Goal: Book appointment/travel/reservation

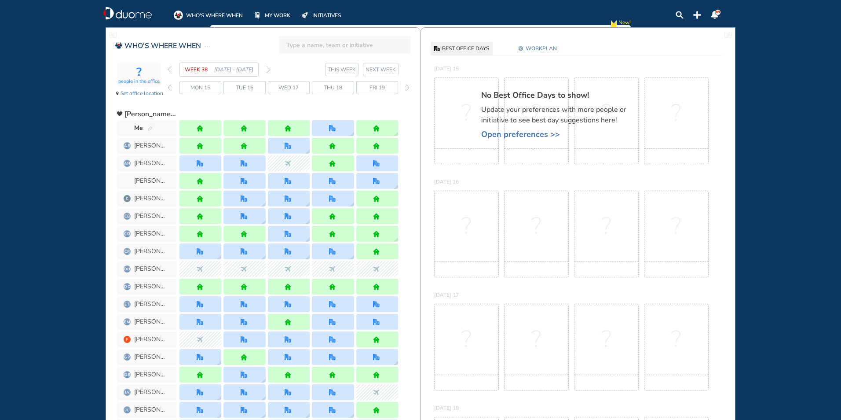
click at [268, 69] on img "forward week" at bounding box center [269, 69] width 4 height 7
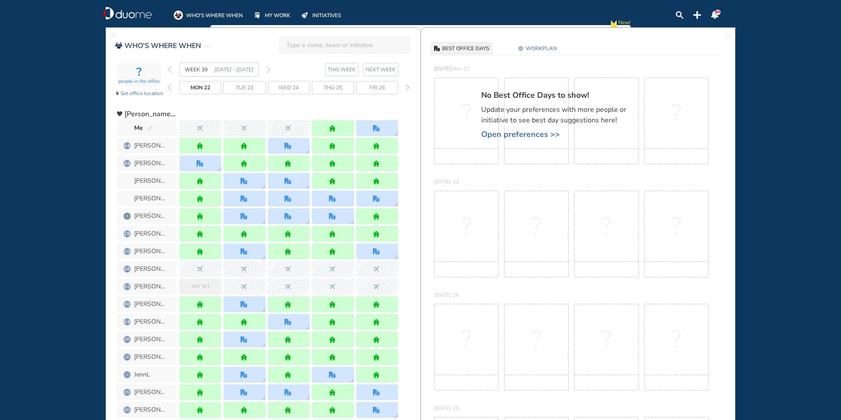
click at [269, 68] on img "forward week" at bounding box center [269, 69] width 4 height 7
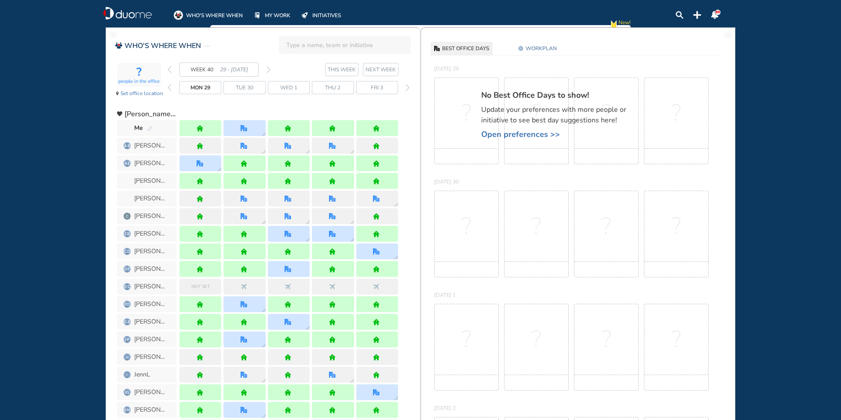
click at [269, 68] on img "forward week" at bounding box center [269, 69] width 4 height 7
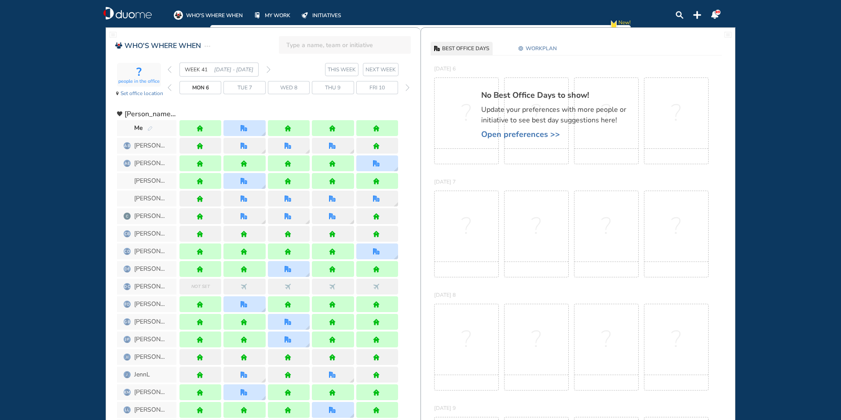
click at [269, 68] on img "forward week" at bounding box center [269, 69] width 4 height 7
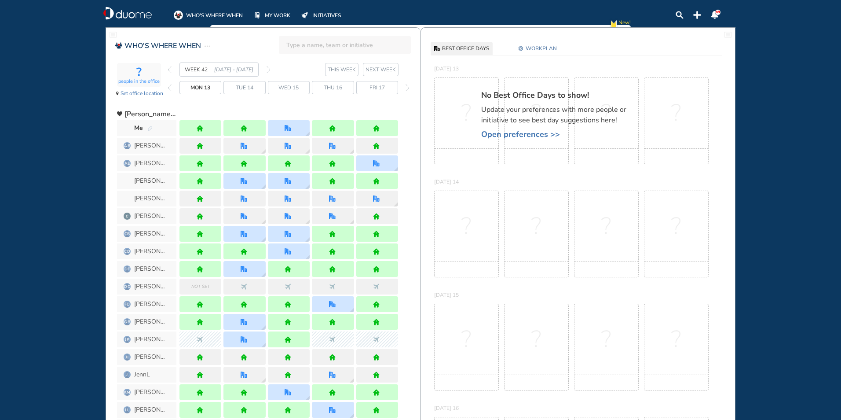
click at [271, 69] on section "WEEK 42 [DATE] - [DATE] THIS WEEK NEXT WEEK" at bounding box center [294, 69] width 253 height 14
click at [270, 67] on img "forward week" at bounding box center [269, 69] width 4 height 7
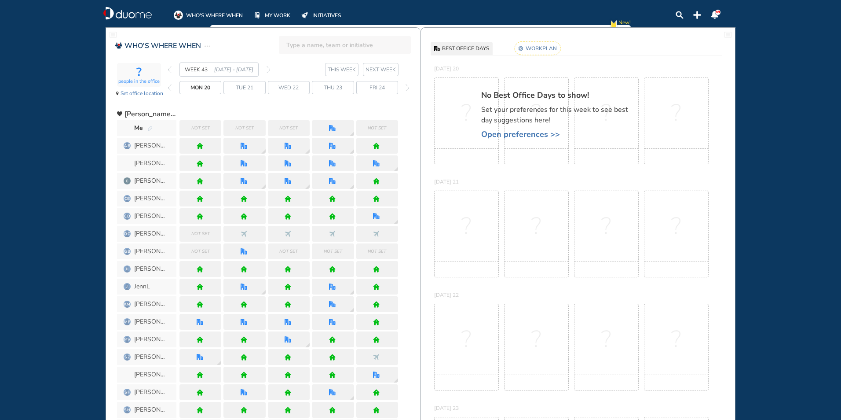
click at [271, 67] on section "WEEK 43 [DATE] - [DATE] THIS WEEK NEXT WEEK" at bounding box center [294, 69] width 253 height 14
drag, startPoint x: 154, startPoint y: 128, endPoint x: 149, endPoint y: 124, distance: 6.6
click at [154, 128] on span "Me" at bounding box center [146, 128] width 59 height 16
click at [152, 126] on img "pen-edit" at bounding box center [149, 129] width 5 height 6
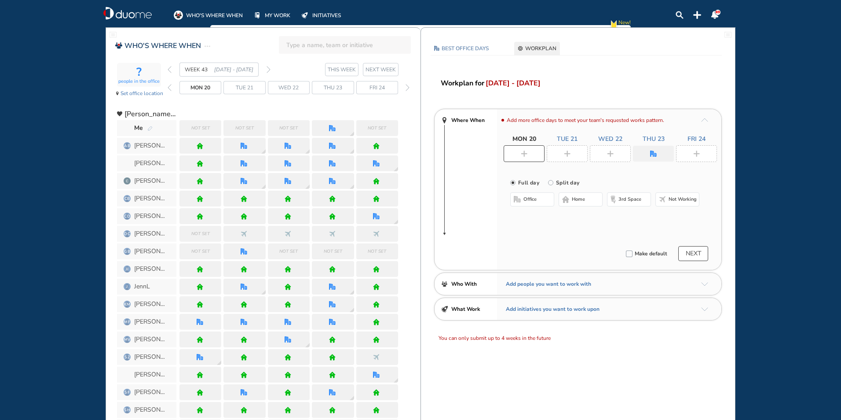
drag, startPoint x: 580, startPoint y: 202, endPoint x: 567, endPoint y: 184, distance: 21.7
click at [580, 201] on span "home" at bounding box center [578, 199] width 13 height 7
drag, startPoint x: 563, startPoint y: 152, endPoint x: 559, endPoint y: 171, distance: 19.4
click at [564, 151] on div at bounding box center [567, 153] width 41 height 17
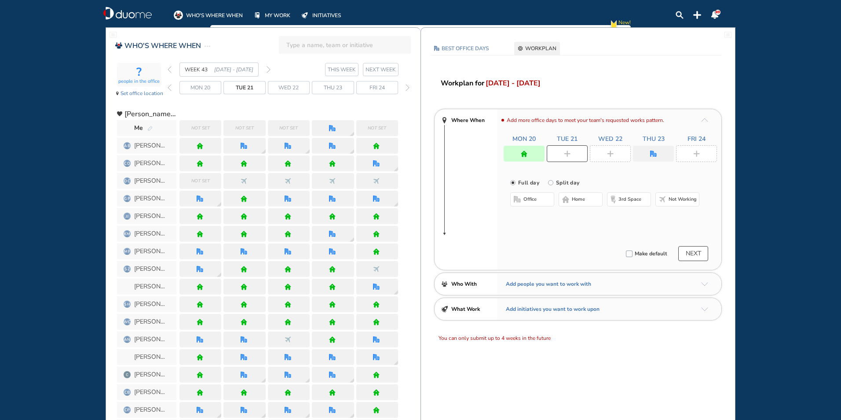
click at [578, 199] on span "home" at bounding box center [578, 199] width 13 height 7
click at [607, 152] on div at bounding box center [610, 153] width 41 height 17
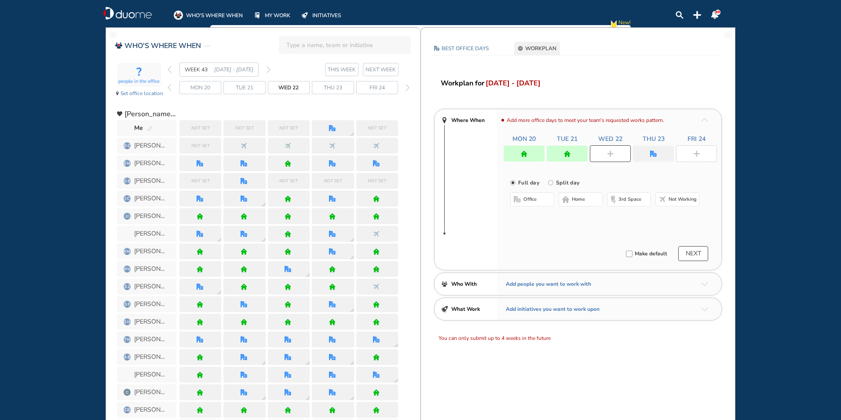
click at [529, 200] on span "office" at bounding box center [529, 199] width 13 height 7
click at [664, 146] on div at bounding box center [653, 154] width 41 height 16
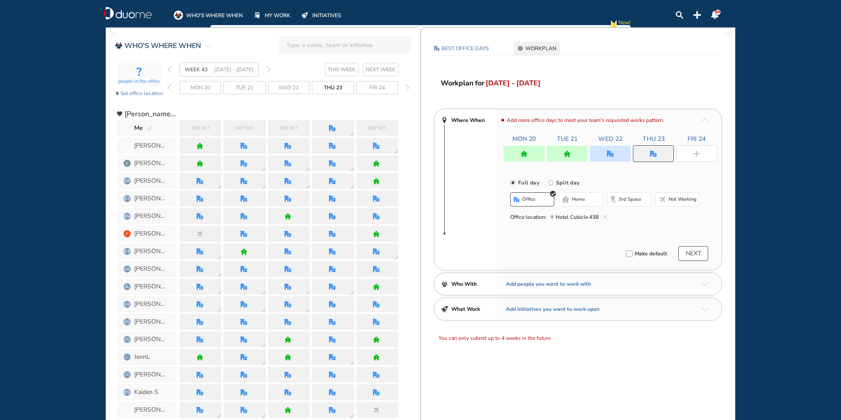
click at [603, 216] on img "cross-thin-blue" at bounding box center [605, 217] width 4 height 4
click at [587, 201] on button "home" at bounding box center [581, 199] width 44 height 14
click at [693, 150] on div at bounding box center [696, 153] width 41 height 17
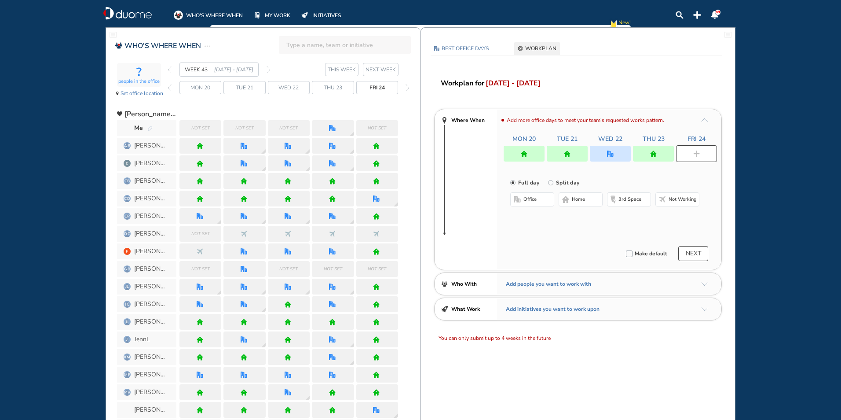
drag, startPoint x: 582, startPoint y: 195, endPoint x: 614, endPoint y: 143, distance: 61.0
click at [582, 194] on button "home" at bounding box center [581, 199] width 44 height 14
click at [609, 154] on img "office" at bounding box center [610, 153] width 7 height 7
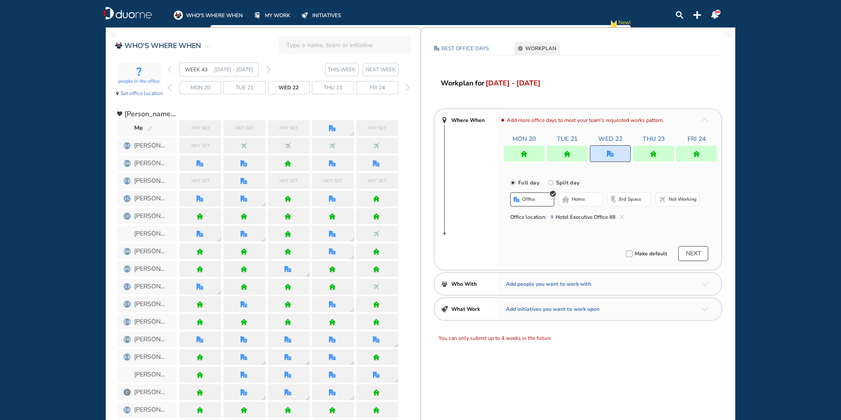
click at [622, 214] on span "Hotel Executive Office #8" at bounding box center [587, 216] width 73 height 9
click at [543, 204] on button "office" at bounding box center [532, 199] width 44 height 14
click at [620, 217] on img "cross-thin-blue" at bounding box center [622, 217] width 4 height 4
click at [527, 219] on button "Select location" at bounding box center [533, 216] width 35 height 9
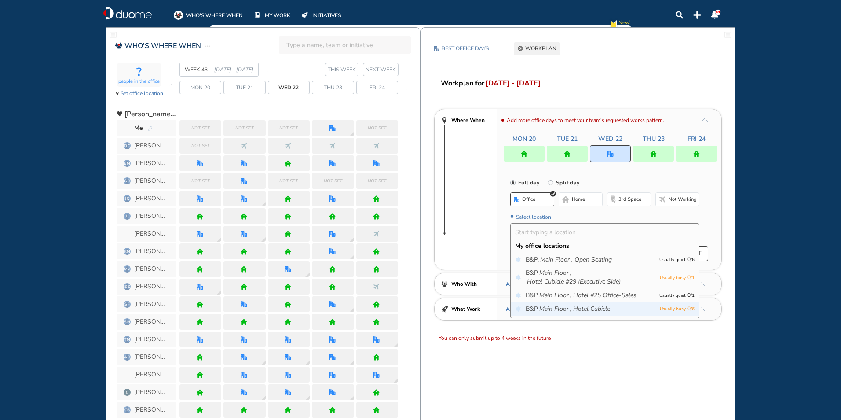
click at [550, 311] on icon "Main Floor ," at bounding box center [555, 308] width 33 height 9
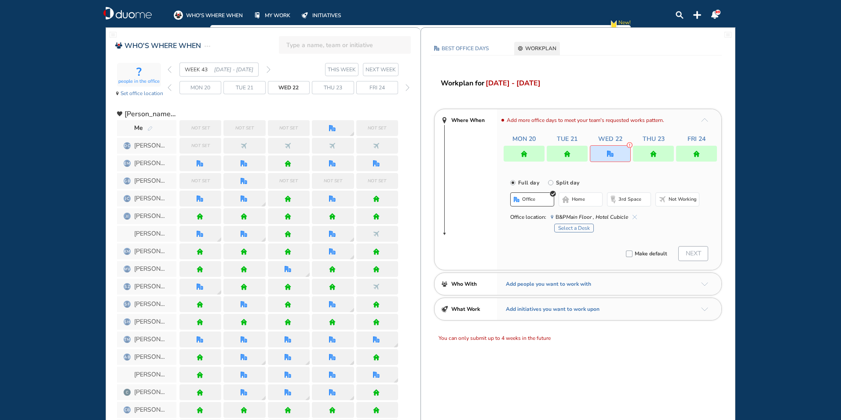
click at [573, 226] on button "Select a Desk" at bounding box center [574, 227] width 40 height 9
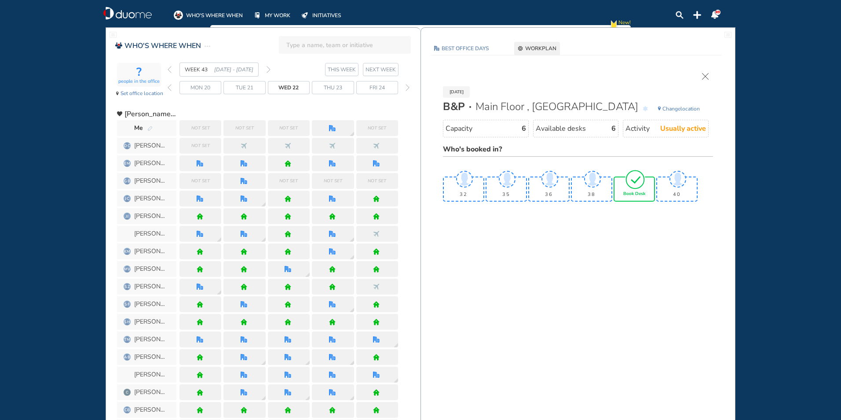
click at [633, 192] on span "Book Desk" at bounding box center [634, 193] width 22 height 5
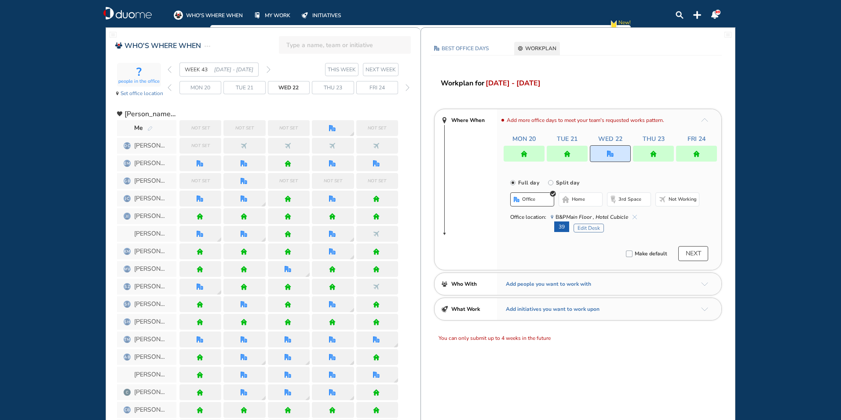
click at [687, 253] on button "NEXT" at bounding box center [693, 253] width 30 height 15
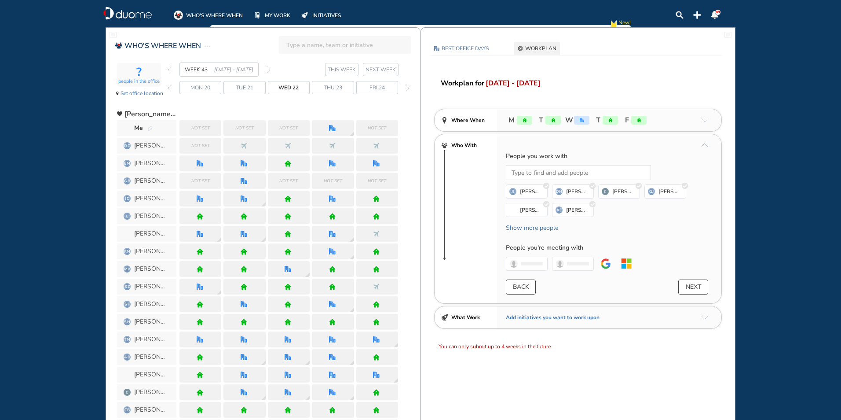
click at [170, 69] on img "back week" at bounding box center [170, 69] width 4 height 7
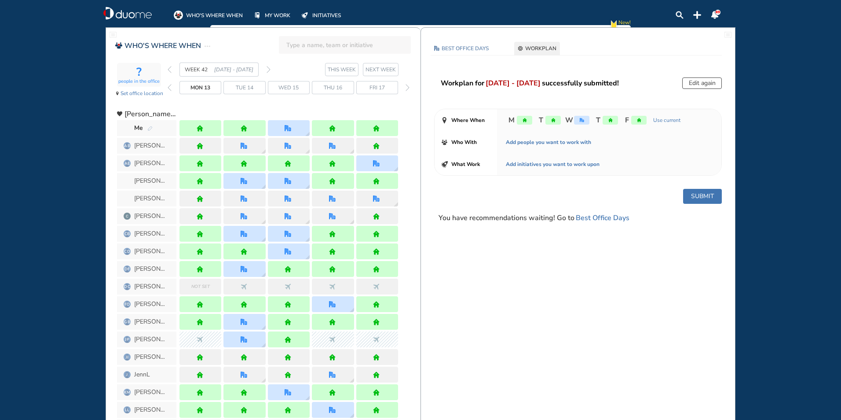
click at [169, 69] on img "back week" at bounding box center [170, 69] width 4 height 7
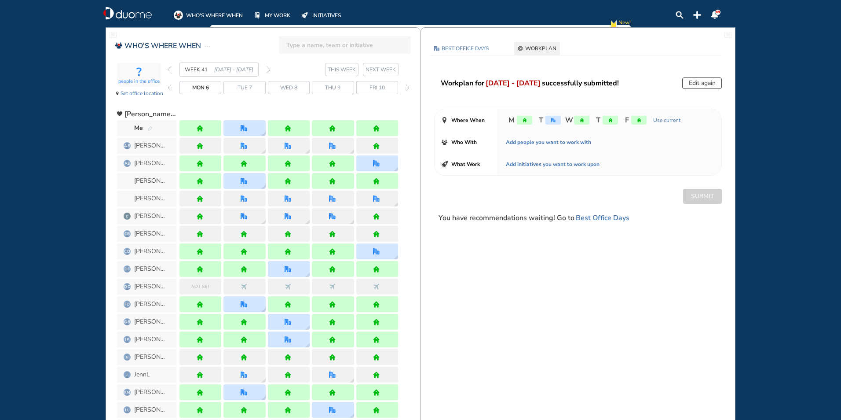
click at [169, 69] on img "back week" at bounding box center [170, 69] width 4 height 7
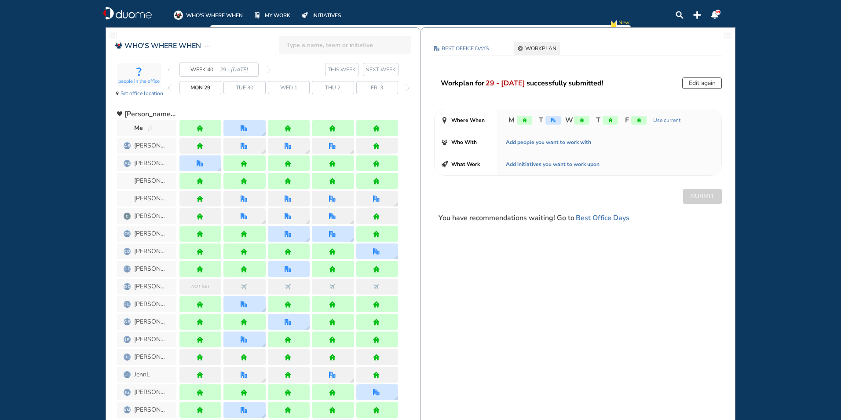
click at [169, 69] on img "back week" at bounding box center [170, 69] width 4 height 7
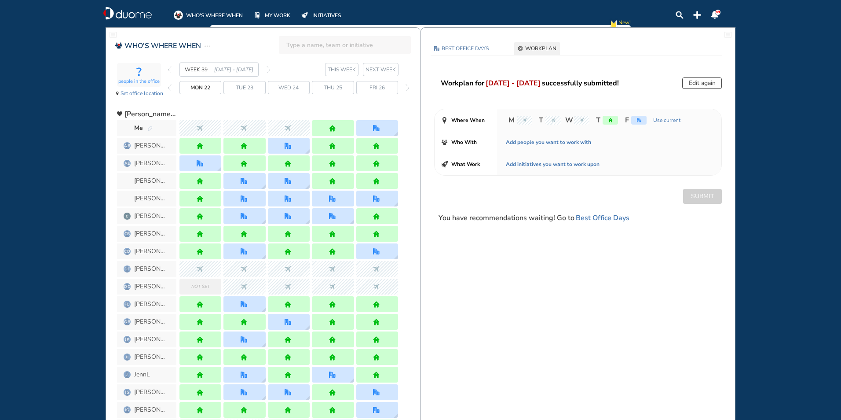
click at [169, 69] on img "back week" at bounding box center [170, 69] width 4 height 7
